Goal: Complete application form: Complete application form

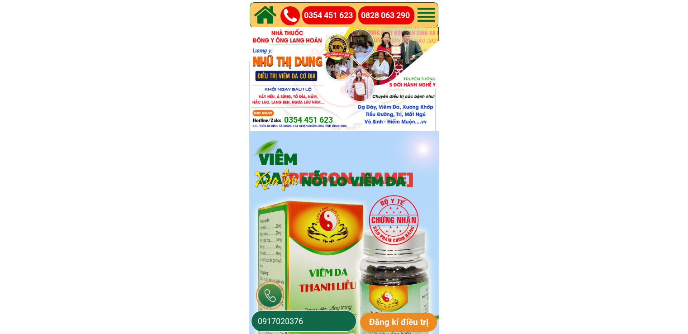
click at [305, 316] on input "0917020376" at bounding box center [304, 321] width 96 height 20
paste input "4148644"
type input "0914148644"
click at [393, 315] on p "Đăng kí điều trị" at bounding box center [398, 322] width 77 height 19
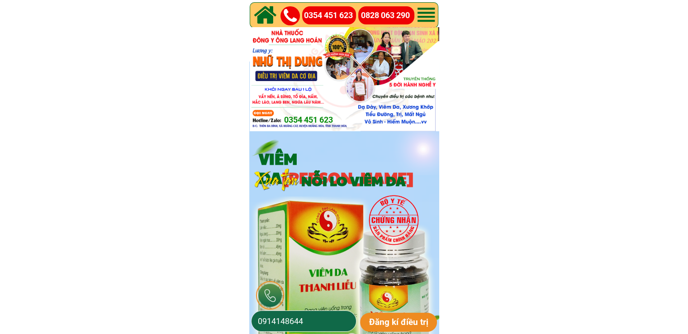
click at [331, 311] on input "0914148644" at bounding box center [304, 321] width 96 height 20
paste input "49125268"
type input "0949125268"
click at [402, 313] on p "Đăng kí điều trị" at bounding box center [398, 322] width 77 height 19
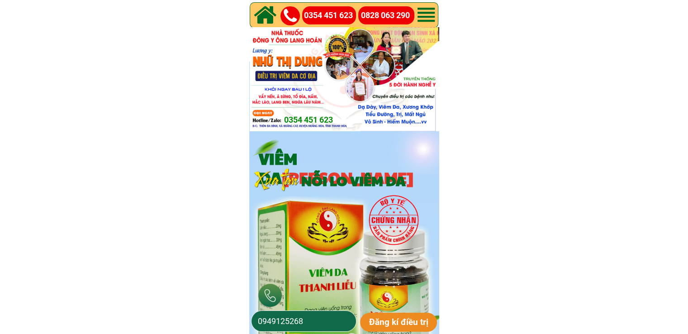
click at [311, 319] on input "0949125268" at bounding box center [304, 321] width 96 height 20
paste input "3646751"
type input "0364675168"
click at [386, 317] on p "Đăng kí điều trị" at bounding box center [398, 322] width 77 height 19
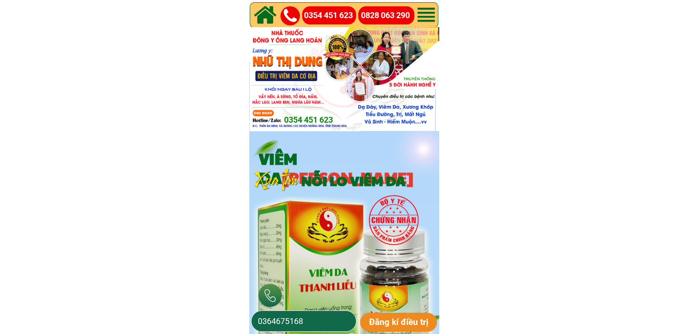
click at [332, 318] on input "0364675168" at bounding box center [304, 321] width 96 height 20
paste input "867328547"
type input "0867328547"
click at [396, 314] on p "Đăng kí điều trị" at bounding box center [398, 322] width 77 height 19
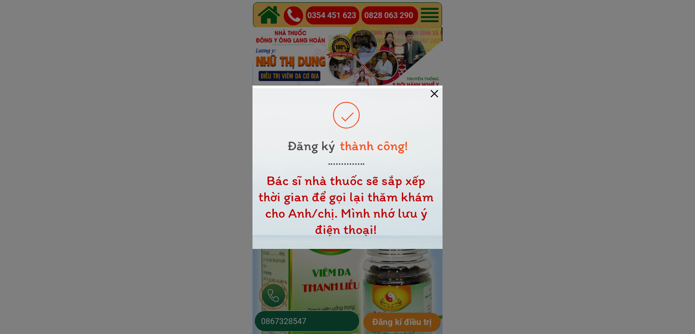
drag, startPoint x: 432, startPoint y: 93, endPoint x: 427, endPoint y: 93, distance: 5.4
click at [432, 94] on div at bounding box center [434, 93] width 7 height 7
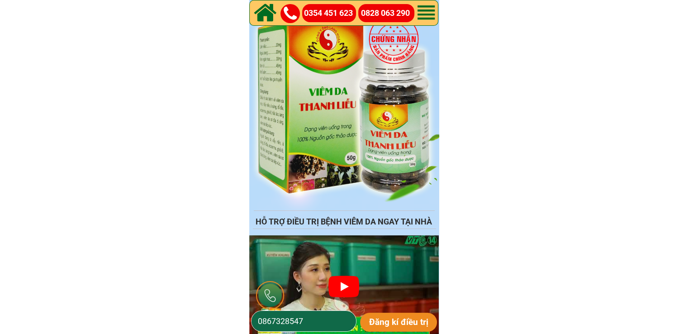
scroll to position [317, 0]
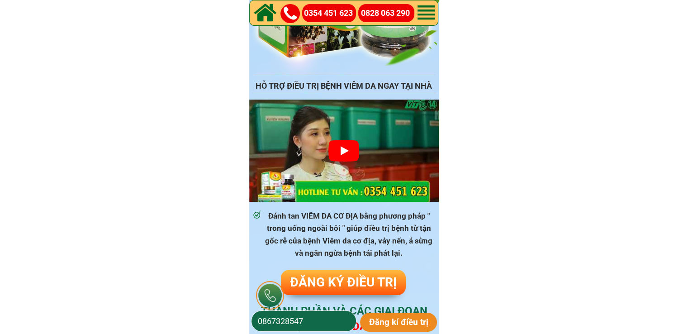
click at [326, 324] on input "0867328547" at bounding box center [304, 321] width 96 height 20
paste input "362249294"
drag, startPoint x: 432, startPoint y: 315, endPoint x: 422, endPoint y: 320, distance: 11.3
click at [426, 320] on p "Đăng kí điều trị" at bounding box center [398, 322] width 77 height 19
click at [424, 321] on p "Đăng kí điều trị" at bounding box center [398, 322] width 77 height 19
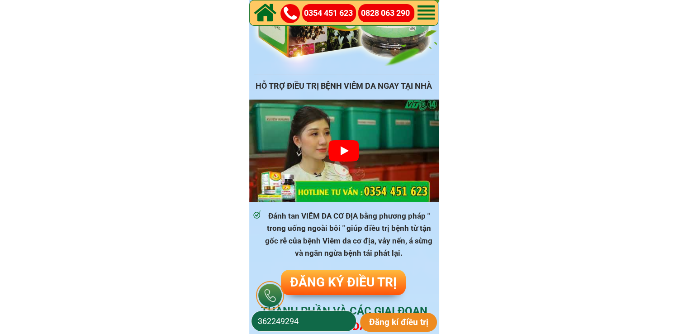
click at [422, 320] on p "Đăng kí điều trị" at bounding box center [398, 322] width 77 height 19
click at [258, 319] on input "362249294" at bounding box center [304, 321] width 96 height 20
type input "0362249294"
click at [406, 325] on p "Đăng kí điều trị" at bounding box center [398, 322] width 77 height 19
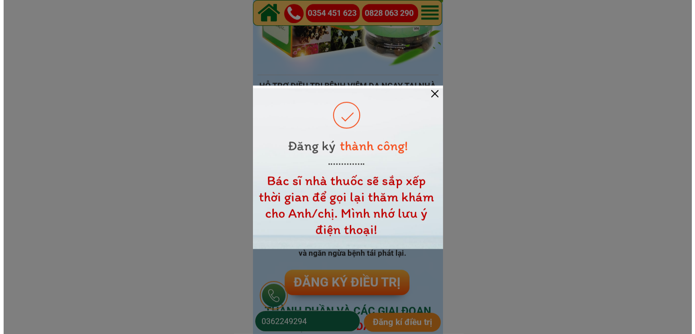
scroll to position [0, 0]
